Goal: Task Accomplishment & Management: Manage account settings

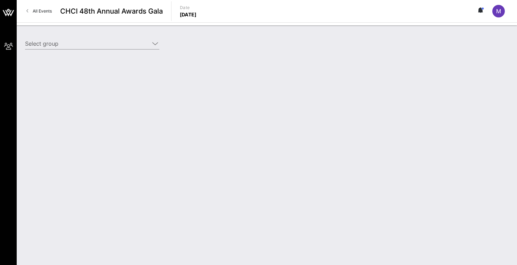
type input "Lyft (Lyft) [[PERSON_NAME], [EMAIL_ADDRESS][DOMAIN_NAME]]"
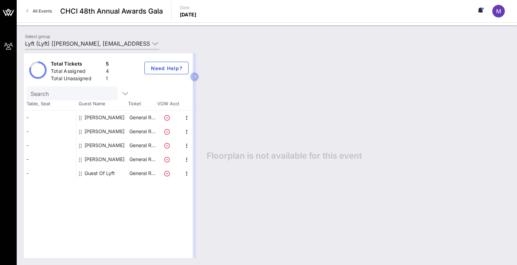
click at [105, 174] on div "Guest Of Lyft" at bounding box center [100, 173] width 30 height 14
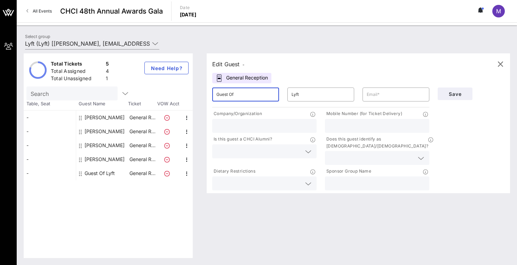
click at [235, 95] on input "Guest Of" at bounding box center [246, 94] width 58 height 11
paste input "[PERSON_NAME]"
click at [219, 93] on input "[PERSON_NAME]" at bounding box center [246, 94] width 58 height 11
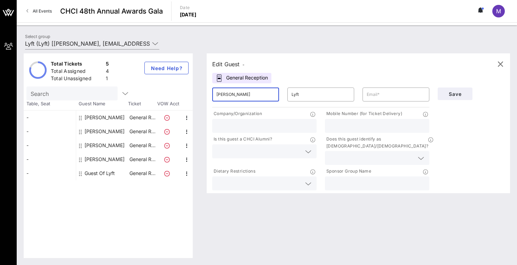
click at [217, 94] on input "[PERSON_NAME]" at bounding box center [246, 94] width 58 height 11
type input "[PERSON_NAME]"
click at [298, 94] on input "Lyft" at bounding box center [321, 94] width 58 height 11
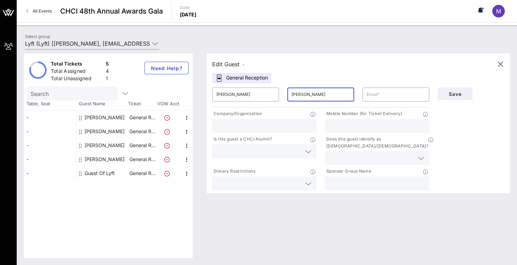
type input "[PERSON_NAME]"
click at [392, 93] on input "text" at bounding box center [396, 94] width 58 height 11
paste input "[EMAIL_ADDRESS][DOMAIN_NAME]"
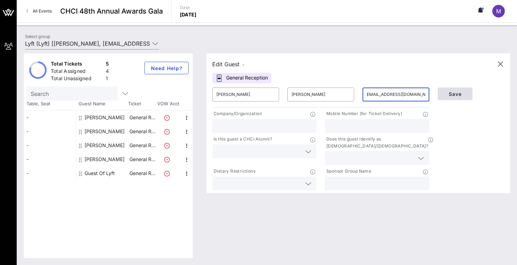
type input "[EMAIL_ADDRESS][DOMAIN_NAME]"
click at [459, 92] on span "Save" at bounding box center [455, 94] width 24 height 6
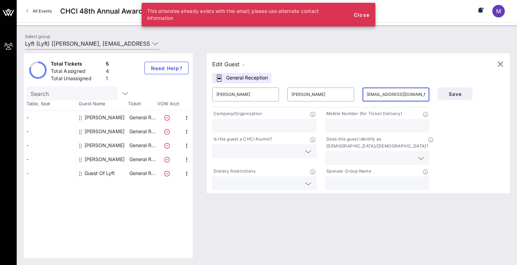
click at [399, 92] on input "[EMAIL_ADDRESS][DOMAIN_NAME]" at bounding box center [396, 94] width 58 height 11
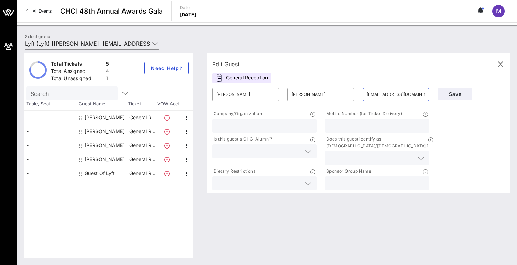
click at [405, 93] on input "[EMAIL_ADDRESS][DOMAIN_NAME]" at bounding box center [396, 94] width 58 height 11
click at [426, 95] on div "​ [EMAIL_ADDRESS][DOMAIN_NAME]" at bounding box center [396, 94] width 67 height 14
click at [453, 94] on span "Save" at bounding box center [455, 94] width 24 height 6
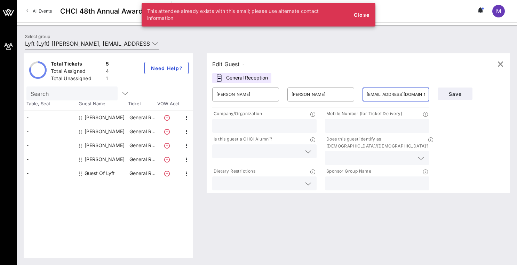
click at [373, 94] on input "[EMAIL_ADDRESS][DOMAIN_NAME]" at bounding box center [396, 94] width 58 height 11
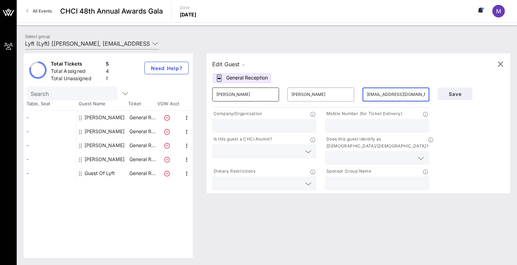
click at [250, 98] on input "[PERSON_NAME]" at bounding box center [246, 94] width 58 height 11
click at [402, 95] on input "[EMAIL_ADDRESS][DOMAIN_NAME]" at bounding box center [396, 94] width 58 height 11
click at [174, 64] on button "Need Help?" at bounding box center [166, 68] width 44 height 13
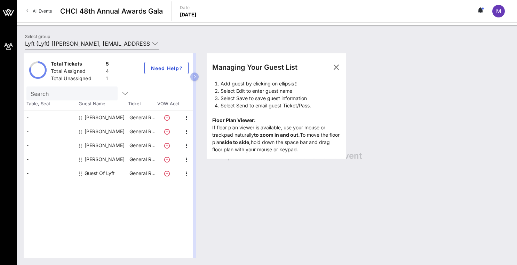
click at [137, 180] on div "Total Tickets 5 Total Assigned 4 Total Unassigned 1 Need Help? Search Table, Se…" at bounding box center [108, 155] width 169 height 204
click at [184, 175] on icon "button" at bounding box center [187, 173] width 8 height 8
click at [202, 178] on div "Edit" at bounding box center [204, 176] width 14 height 6
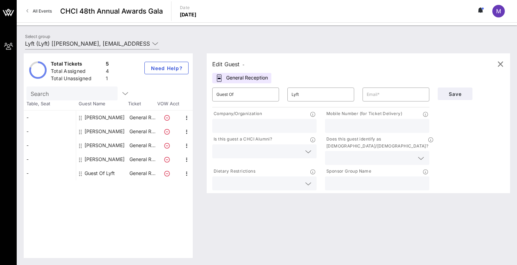
click at [244, 85] on div "​ Guest Of" at bounding box center [245, 94] width 75 height 22
click at [243, 92] on input "Guest Of" at bounding box center [246, 94] width 58 height 11
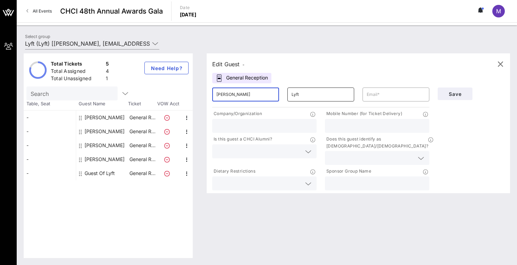
type input "[PERSON_NAME]"
click at [319, 99] on input "Lyft" at bounding box center [321, 94] width 58 height 11
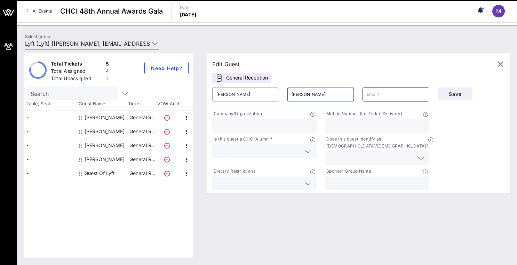
type input "[PERSON_NAME]"
click at [383, 95] on input "text" at bounding box center [396, 94] width 58 height 11
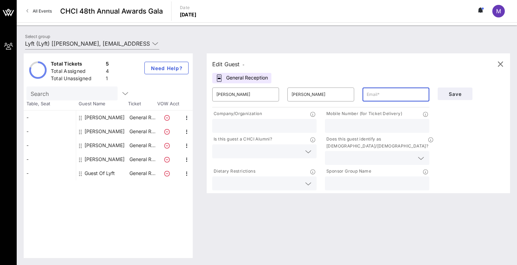
paste input "[EMAIL_ADDRESS][DOMAIN_NAME]"
type input "[EMAIL_ADDRESS][DOMAIN_NAME]"
click at [462, 94] on span "Save" at bounding box center [455, 94] width 24 height 6
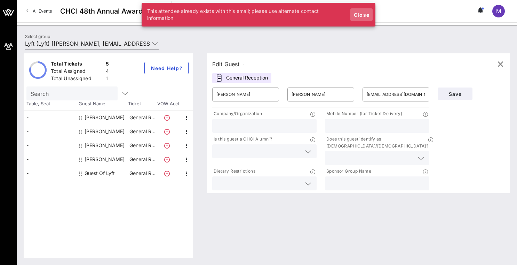
click at [356, 16] on span "Close" at bounding box center [361, 15] width 17 height 6
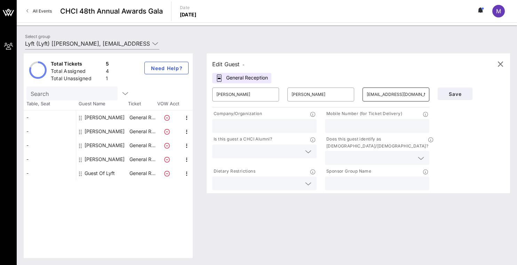
click at [389, 92] on input "[EMAIL_ADDRESS][DOMAIN_NAME]" at bounding box center [396, 94] width 58 height 11
click at [458, 88] on button "Save" at bounding box center [455, 93] width 35 height 13
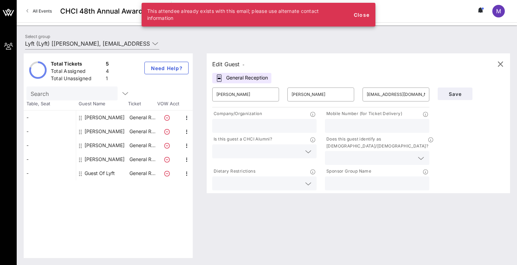
click at [211, 198] on div "Edit Guest - General Reception ​ [PERSON_NAME] ​ [PERSON_NAME] ​ [EMAIL_ADDRESS…" at bounding box center [355, 155] width 310 height 204
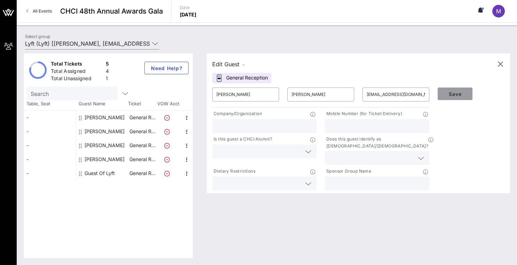
click at [449, 94] on span "Save" at bounding box center [455, 94] width 24 height 6
